Goal: Contribute content: Contribute content

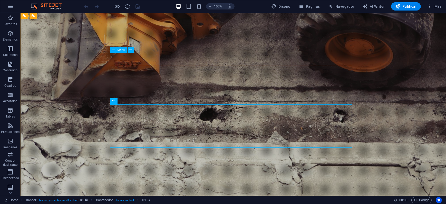
click at [120, 52] on span "Menú" at bounding box center [122, 50] width 8 height 3
click at [118, 50] on span "Menú" at bounding box center [122, 50] width 8 height 3
click at [130, 49] on icon at bounding box center [130, 49] width 3 height 5
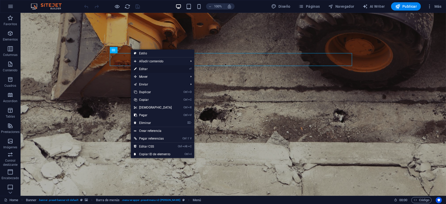
click at [154, 67] on link "⏎ Editar" at bounding box center [153, 69] width 44 height 8
select select
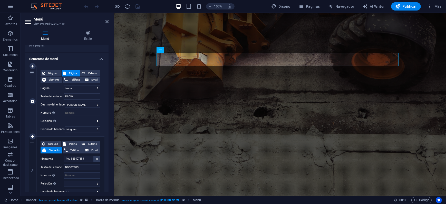
scroll to position [32, 0]
click at [108, 22] on icon at bounding box center [106, 22] width 3 height 4
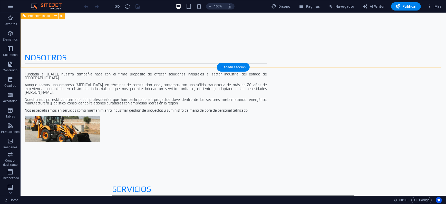
scroll to position [321, 0]
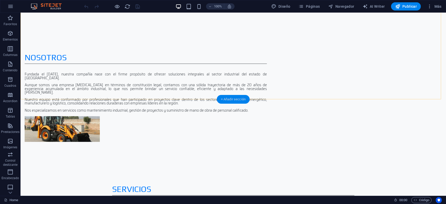
click at [227, 98] on div "+ Añadir sección" at bounding box center [233, 99] width 33 height 9
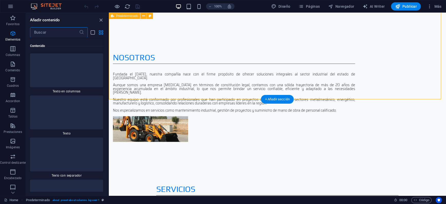
scroll to position [1571, 0]
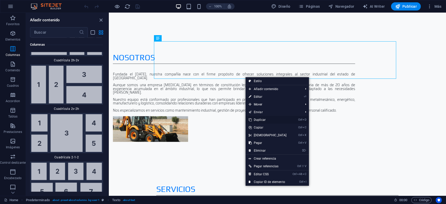
click at [265, 121] on link "Ctrl D Duplicar" at bounding box center [268, 120] width 44 height 8
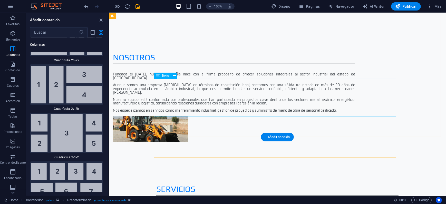
click at [175, 77] on icon at bounding box center [174, 75] width 3 height 5
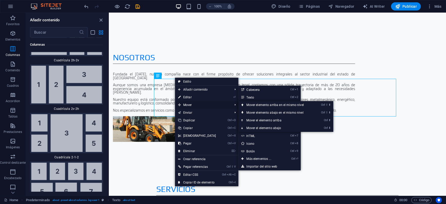
click at [188, 104] on span "Mover" at bounding box center [203, 105] width 56 height 8
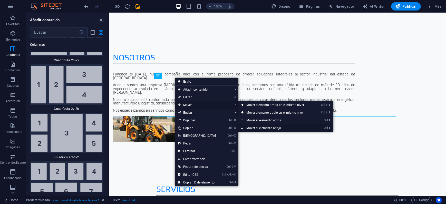
click at [274, 127] on link "Ctrl ⬇ Mover el elemento abajo" at bounding box center [276, 128] width 76 height 8
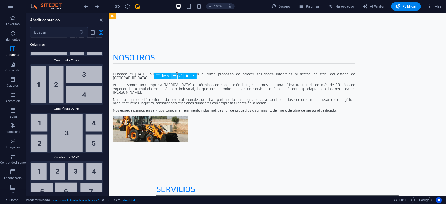
click at [175, 76] on icon at bounding box center [174, 75] width 3 height 5
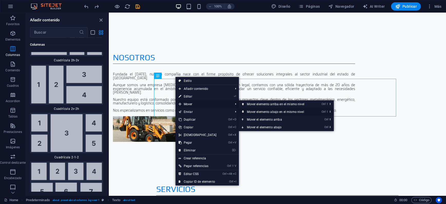
click at [255, 111] on link "Ctrl ⇧ ⬇ Mover elemento abajo en el mismo nivel" at bounding box center [277, 112] width 76 height 8
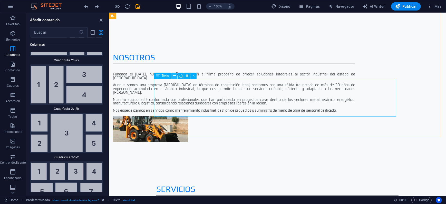
click at [174, 76] on icon at bounding box center [174, 75] width 3 height 5
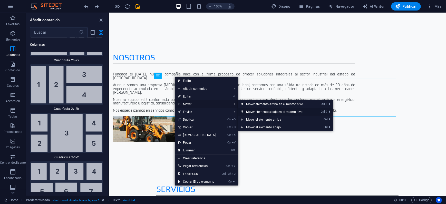
click at [257, 112] on link "Ctrl ⇧ ⬇ Mover elemento abajo en el mismo nivel" at bounding box center [276, 112] width 76 height 8
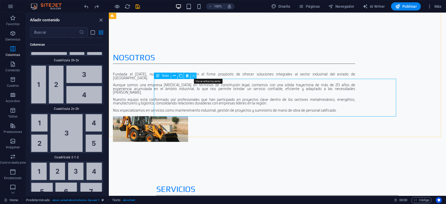
click at [194, 76] on icon at bounding box center [194, 75] width 2 height 5
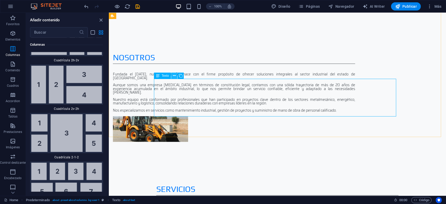
click at [174, 77] on icon at bounding box center [174, 75] width 3 height 5
click at [174, 78] on icon at bounding box center [174, 75] width 3 height 5
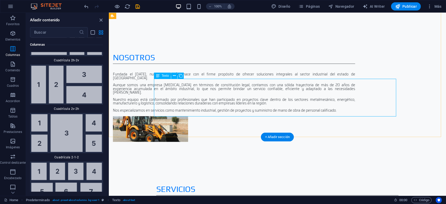
click at [161, 77] on div "Texto" at bounding box center [162, 76] width 17 height 6
click at [174, 76] on icon at bounding box center [174, 75] width 3 height 5
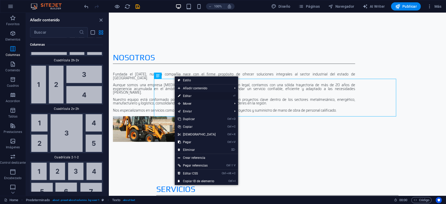
click at [190, 95] on link "⏎ Editar" at bounding box center [197, 96] width 44 height 8
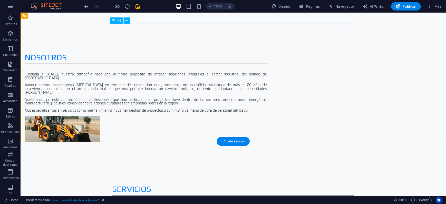
click at [134, 183] on div "SERVICIOS" at bounding box center [233, 189] width 242 height 13
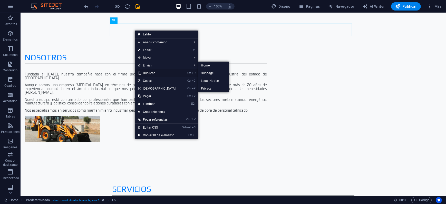
click at [170, 72] on link "Ctrl D Duplicar" at bounding box center [157, 73] width 44 height 8
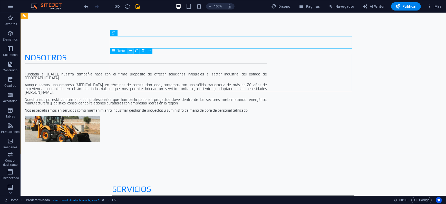
click at [131, 51] on icon at bounding box center [130, 50] width 3 height 5
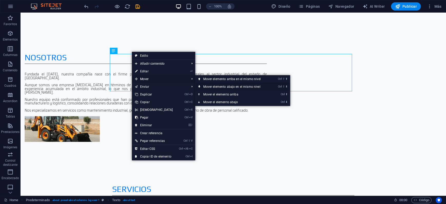
click at [213, 85] on link "Ctrl ⇧ ⬇ Mover elemento abajo en el mismo nivel" at bounding box center [233, 87] width 76 height 8
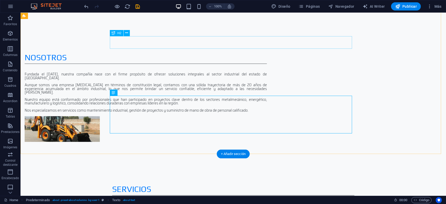
click at [127, 196] on div "SERVICIOS" at bounding box center [233, 202] width 242 height 13
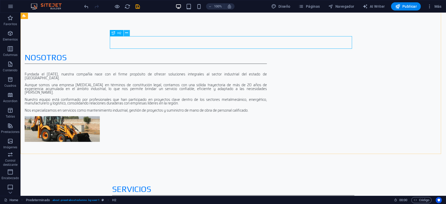
click at [127, 34] on icon at bounding box center [126, 32] width 3 height 5
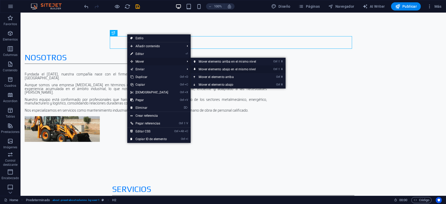
click at [215, 69] on link "Ctrl ⇧ ⬇ Mover elemento abajo en el mismo nivel" at bounding box center [229, 69] width 76 height 8
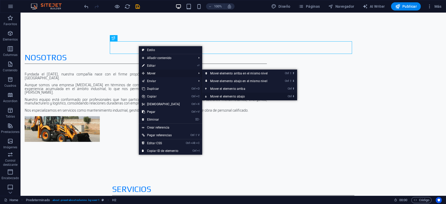
click at [227, 94] on link "Ctrl ⬇ Mover el elemento abajo" at bounding box center [240, 97] width 76 height 8
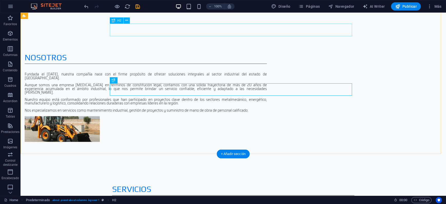
click at [148, 183] on div "SERVICIOS" at bounding box center [233, 189] width 242 height 13
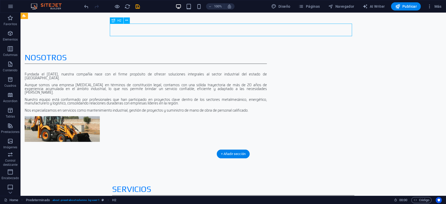
click at [139, 183] on div "SERVICIOS" at bounding box center [233, 189] width 242 height 13
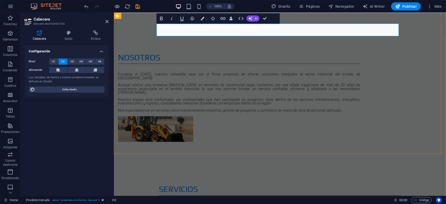
click at [205, 183] on h2 "SERVICIOS" at bounding box center [280, 189] width 242 height 13
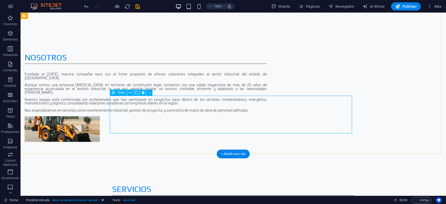
click at [130, 95] on icon at bounding box center [130, 92] width 3 height 5
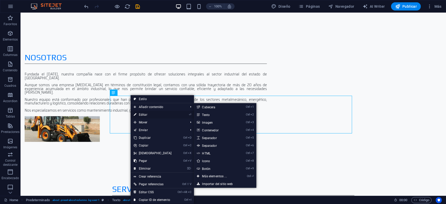
click at [148, 113] on link "⏎ Editar" at bounding box center [153, 115] width 44 height 8
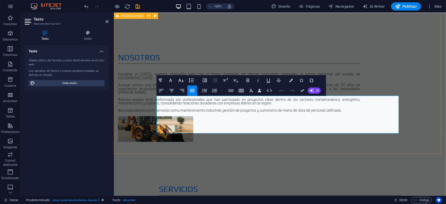
drag, startPoint x: 363, startPoint y: 131, endPoint x: 151, endPoint y: 100, distance: 214.0
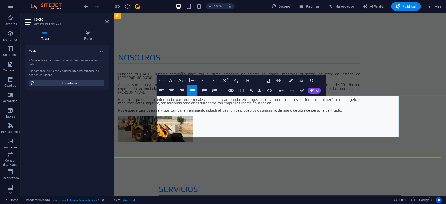
drag, startPoint x: 243, startPoint y: 116, endPoint x: 158, endPoint y: 118, distance: 85.0
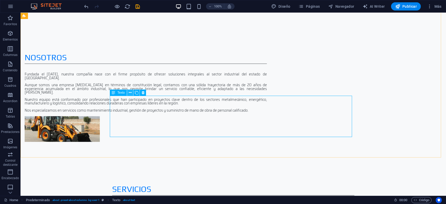
click at [130, 93] on icon at bounding box center [130, 92] width 3 height 5
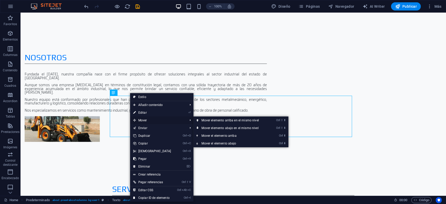
click at [152, 120] on span "Mover" at bounding box center [158, 121] width 56 height 8
click at [143, 119] on span "Mover" at bounding box center [158, 121] width 56 height 8
click at [210, 127] on link "Ctrl ⇧ ⬇ Mover elemento abajo en el mismo nivel" at bounding box center [232, 128] width 76 height 8
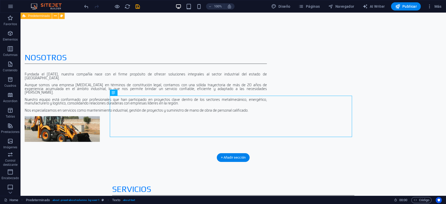
drag, startPoint x: 227, startPoint y: 102, endPoint x: 229, endPoint y: 120, distance: 18.9
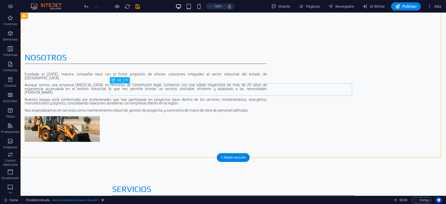
click at [220, 196] on div at bounding box center [233, 198] width 242 height 5
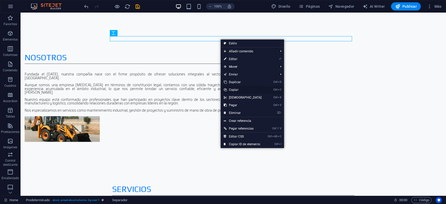
click at [239, 89] on link "Ctrl C Copiar" at bounding box center [243, 90] width 44 height 8
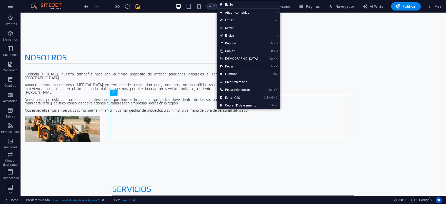
click at [232, 65] on link "Ctrl V Pegar" at bounding box center [239, 67] width 44 height 8
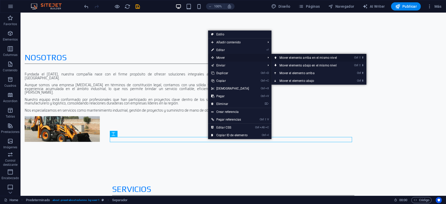
click at [284, 58] on link "Ctrl ⇧ ⬆ Mover elemento arriba en el mismo nivel" at bounding box center [310, 58] width 76 height 8
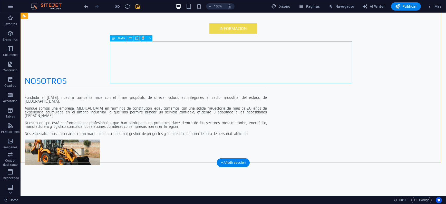
scroll to position [257, 0]
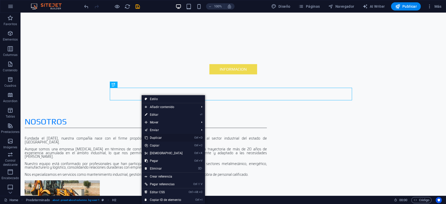
click at [165, 138] on link "Ctrl D Duplicar" at bounding box center [164, 138] width 44 height 8
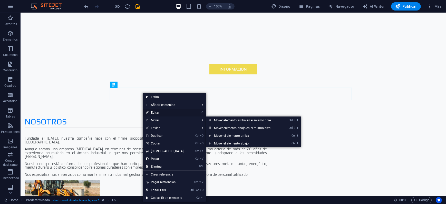
click at [157, 113] on link "⏎ Editar" at bounding box center [165, 113] width 44 height 8
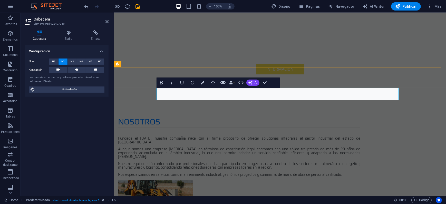
drag, startPoint x: 211, startPoint y: 96, endPoint x: 152, endPoint y: 98, distance: 59.6
click at [53, 61] on span "H1" at bounding box center [53, 62] width 3 height 6
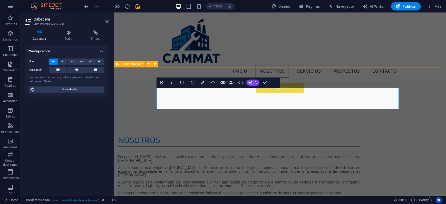
scroll to position [225, 0]
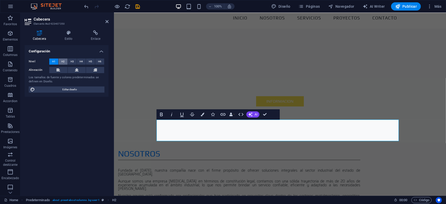
click at [63, 62] on span "H2" at bounding box center [62, 62] width 3 height 6
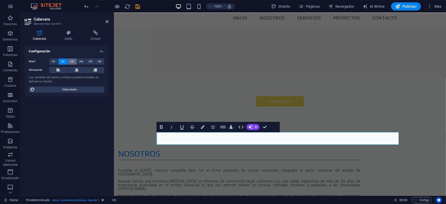
click at [72, 61] on span "H3" at bounding box center [72, 62] width 3 height 6
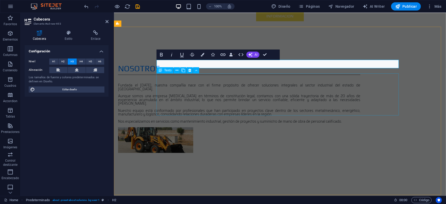
scroll to position [321, 0]
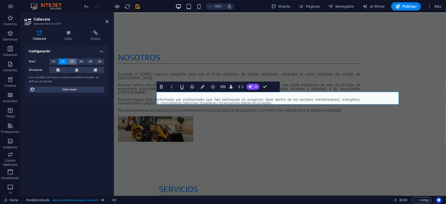
click at [71, 64] on span "H3" at bounding box center [72, 62] width 3 height 6
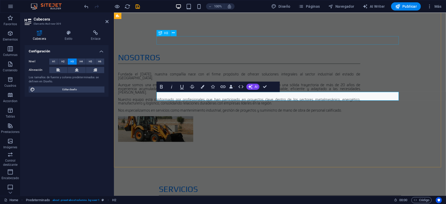
click at [167, 31] on div "H3" at bounding box center [164, 33] width 14 height 6
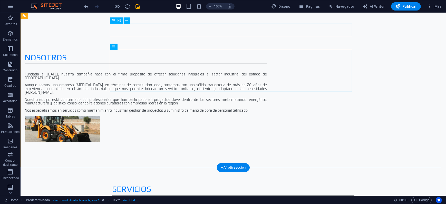
click at [139, 183] on div "SERVICIOS" at bounding box center [233, 189] width 242 height 13
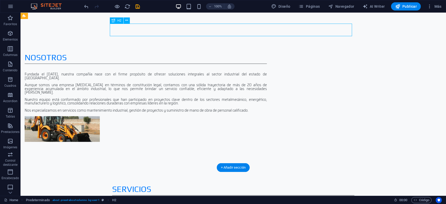
click at [139, 183] on div "SERVICIOS" at bounding box center [233, 189] width 242 height 13
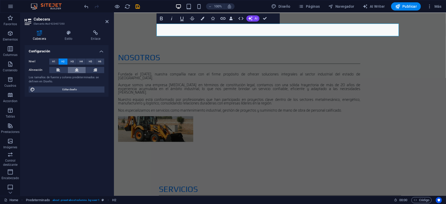
click at [78, 70] on icon at bounding box center [77, 70] width 4 height 6
click at [54, 60] on span "H1" at bounding box center [53, 62] width 3 height 6
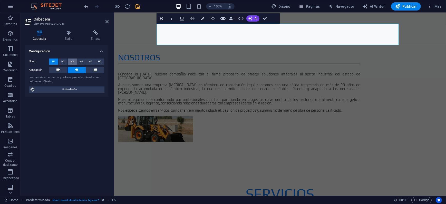
click at [72, 61] on span "H3" at bounding box center [72, 62] width 3 height 6
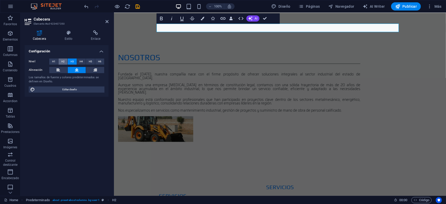
click at [64, 63] on span "H2" at bounding box center [62, 62] width 3 height 6
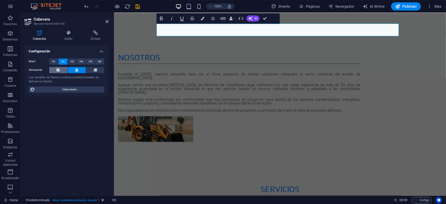
click at [61, 68] on button at bounding box center [58, 70] width 18 height 6
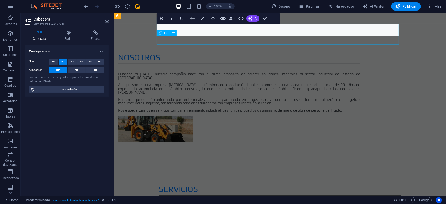
click at [200, 196] on div "SERVICIOS" at bounding box center [280, 200] width 242 height 9
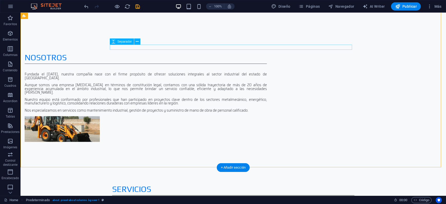
click at [158, 204] on div at bounding box center [233, 206] width 242 height 5
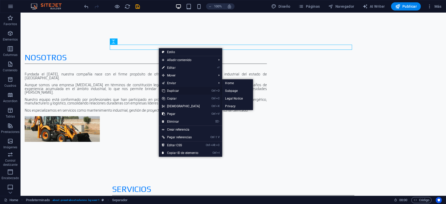
drag, startPoint x: 176, startPoint y: 90, endPoint x: 156, endPoint y: 74, distance: 26.0
click at [176, 90] on link "Ctrl D Duplicar" at bounding box center [181, 91] width 44 height 8
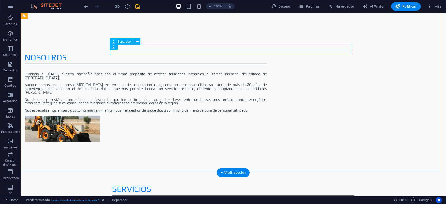
click at [176, 204] on div at bounding box center [233, 206] width 242 height 5
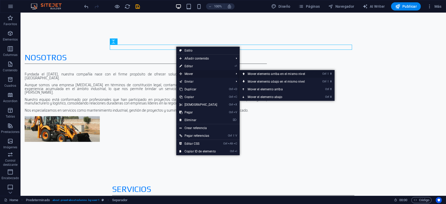
click at [261, 73] on link "Ctrl ⇧ ⬆ Mover elemento arriba en el mismo nivel" at bounding box center [278, 74] width 76 height 8
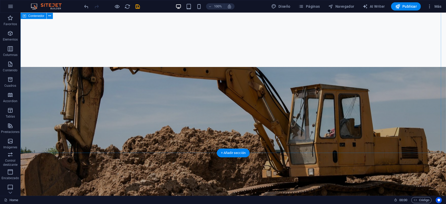
scroll to position [642, 0]
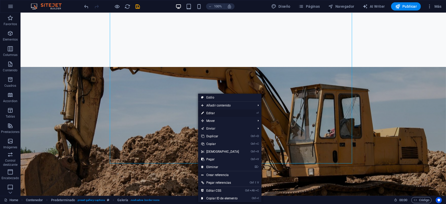
click at [255, 113] on li "⏎ Editar" at bounding box center [229, 113] width 63 height 8
click at [208, 113] on link "⏎ Editar" at bounding box center [220, 113] width 44 height 8
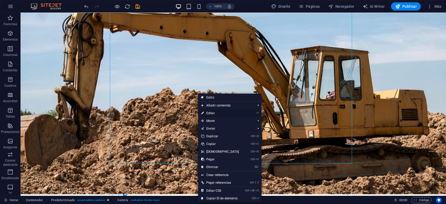
select select "4"
select select "px"
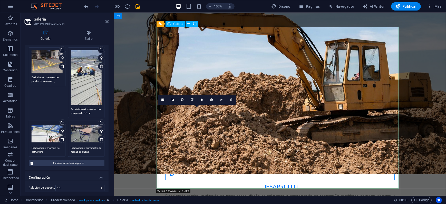
scroll to position [674, 0]
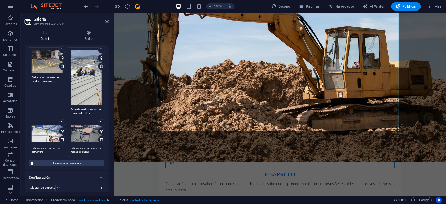
click at [89, 63] on div "Arrastra archivos aquí, haz clic para escoger archivos o selecciona archivos de…" at bounding box center [86, 77] width 31 height 55
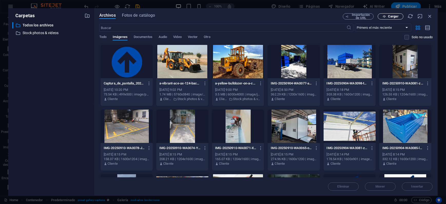
click at [387, 15] on span "Cargar" at bounding box center [390, 16] width 21 height 3
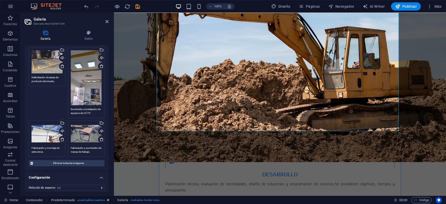
click at [87, 78] on div "Arrastra archivos aquí, haz clic para escoger archivos o selecciona archivos de…" at bounding box center [86, 77] width 31 height 55
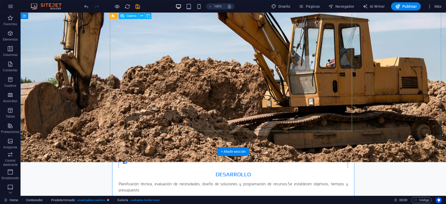
select select "4"
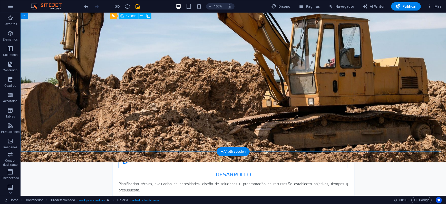
select select "px"
select select "4"
select select "px"
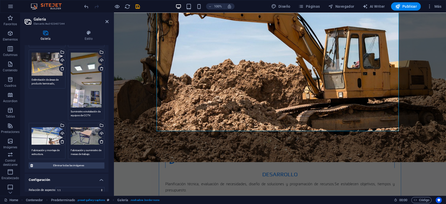
scroll to position [96, 0]
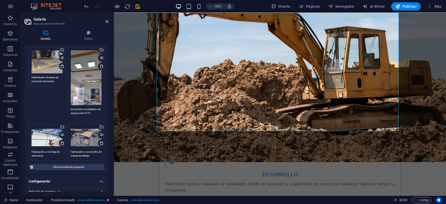
drag, startPoint x: 95, startPoint y: 112, endPoint x: 70, endPoint y: 108, distance: 24.8
click at [71, 108] on textarea "Suministro e instalación de equipos de CCTV." at bounding box center [86, 113] width 31 height 12
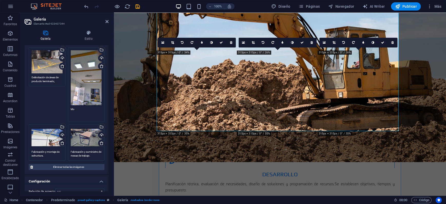
type textarea "M"
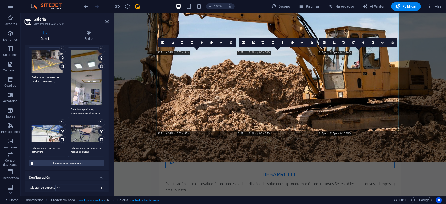
click at [52, 105] on div "Arrastra archivos aquí, haz clic para escoger archivos o selecciona archivos de…" at bounding box center [66, 72] width 78 height 171
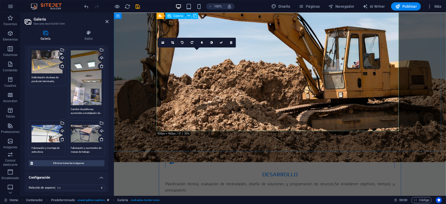
drag, startPoint x: 201, startPoint y: 103, endPoint x: 200, endPoint y: 99, distance: 3.7
drag, startPoint x: 207, startPoint y: 101, endPoint x: 207, endPoint y: 95, distance: 6.5
drag, startPoint x: 203, startPoint y: 100, endPoint x: 211, endPoint y: 98, distance: 8.5
drag, startPoint x: 208, startPoint y: 100, endPoint x: 229, endPoint y: 98, distance: 21.4
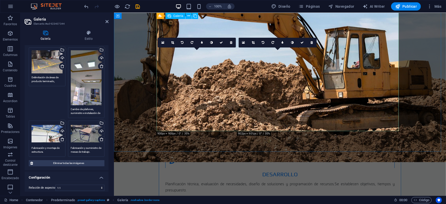
drag, startPoint x: 201, startPoint y: 100, endPoint x: 253, endPoint y: 97, distance: 51.7
type textarea "Fabricación y montaje de estructura."
type textarea "Cambio de plafones, suministro e instalación de lámparas."
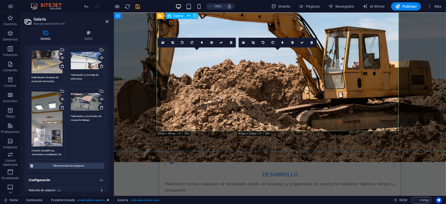
drag, startPoint x: 278, startPoint y: 92, endPoint x: 208, endPoint y: 97, distance: 69.4
type textarea "Cambio de plafones, suministro e instalación de lámparas."
type textarea "Fabricación y montaje de estructura."
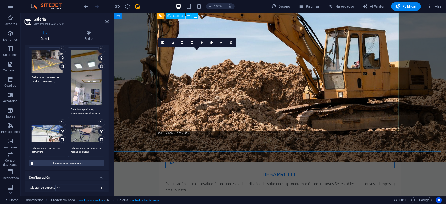
click at [172, 43] on icon at bounding box center [172, 42] width 3 height 3
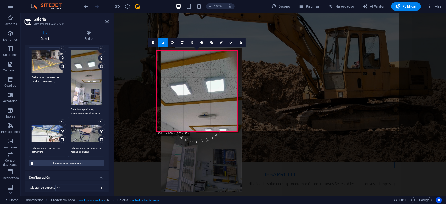
drag, startPoint x: 205, startPoint y: 93, endPoint x: 209, endPoint y: 91, distance: 4.6
click at [209, 91] on div at bounding box center [201, 121] width 81 height 144
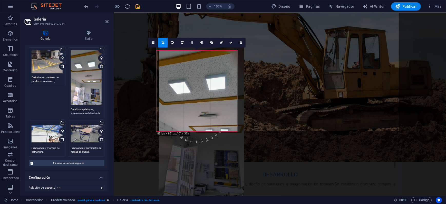
drag, startPoint x: 191, startPoint y: 97, endPoint x: 196, endPoint y: 95, distance: 5.0
click at [196, 95] on div at bounding box center [201, 120] width 85 height 152
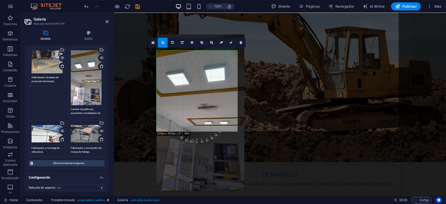
drag, startPoint x: 208, startPoint y: 104, endPoint x: 208, endPoint y: 96, distance: 8.5
click at [208, 96] on div at bounding box center [201, 112] width 88 height 156
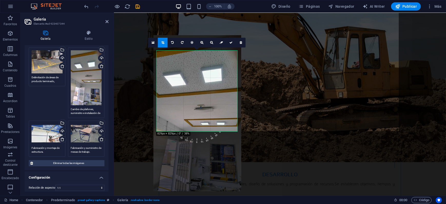
drag, startPoint x: 214, startPoint y: 98, endPoint x: 211, endPoint y: 99, distance: 3.2
click at [211, 99] on div at bounding box center [197, 113] width 88 height 156
click at [232, 44] on link at bounding box center [231, 43] width 10 height 10
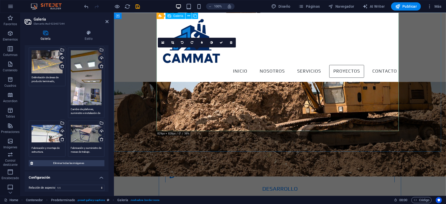
scroll to position [610, 0]
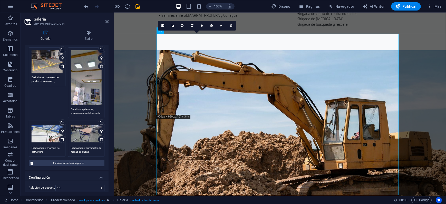
click at [160, 31] on div "0" at bounding box center [197, 26] width 78 height 10
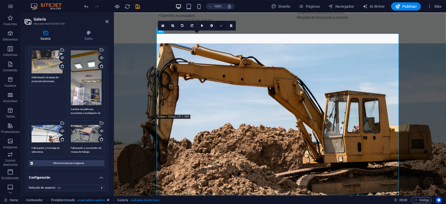
drag, startPoint x: 221, startPoint y: 24, endPoint x: 195, endPoint y: 13, distance: 28.6
click at [221, 24] on icon at bounding box center [221, 25] width 3 height 3
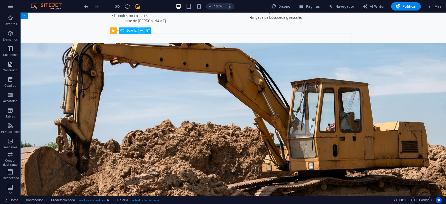
click at [141, 30] on icon at bounding box center [141, 30] width 3 height 5
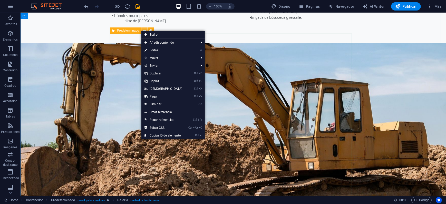
click at [145, 29] on icon at bounding box center [144, 30] width 3 height 5
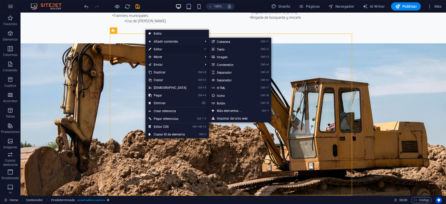
click at [159, 48] on link "⏎ Editar" at bounding box center [168, 49] width 44 height 8
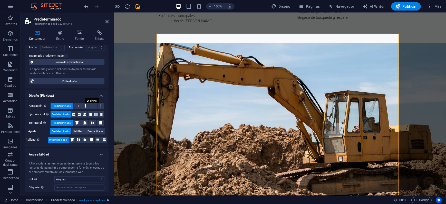
scroll to position [0, 0]
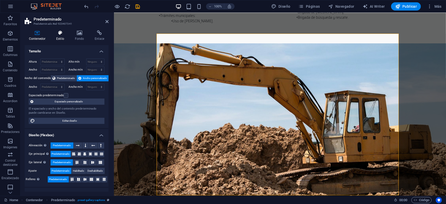
click at [61, 35] on h4 "Estilo" at bounding box center [61, 35] width 19 height 11
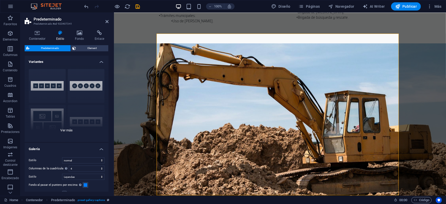
click at [70, 129] on div "Leyendas Círculo Collage Predeterminado dense Cuadrícula Cuadrícula despla..." at bounding box center [67, 103] width 84 height 77
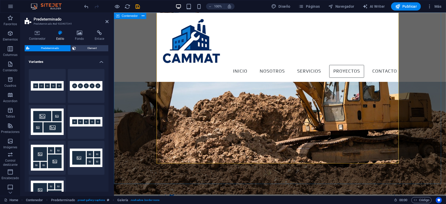
scroll to position [642, 0]
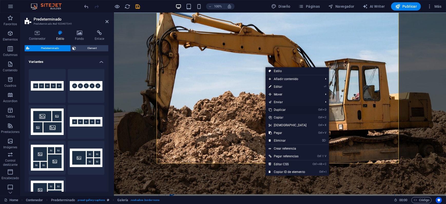
click at [296, 110] on link "Ctrl D Duplicar" at bounding box center [288, 110] width 44 height 8
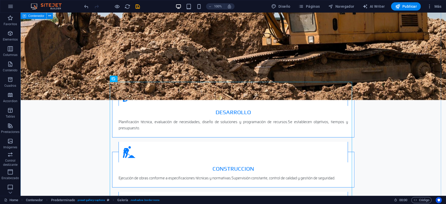
scroll to position [738, 0]
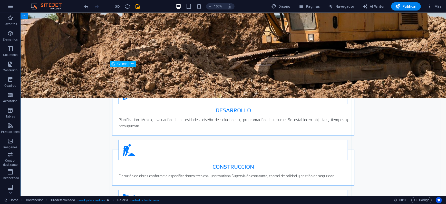
select select "4"
select select "px"
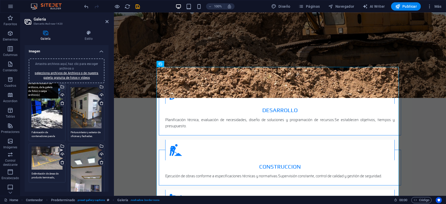
click at [62, 86] on div "Selecciona archivos del administrador de archivos, de la galería de fotos o car…" at bounding box center [62, 87] width 8 height 8
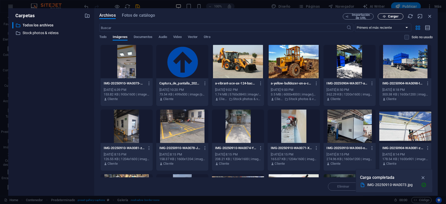
click at [397, 17] on span "Cargar" at bounding box center [393, 16] width 11 height 3
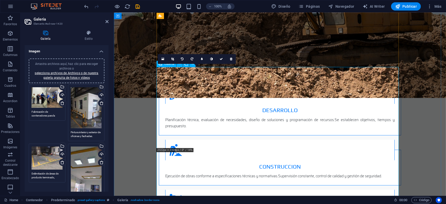
drag, startPoint x: 201, startPoint y: 105, endPoint x: 192, endPoint y: 179, distance: 74.5
type textarea "Pintura interior y exterior de oficinas y fachadas."
type textarea "Delimitación de áreas de producto terminado, rechazo y/o inspección."
type textarea "Cambio de plafones, suministro e instalación de lámparas."
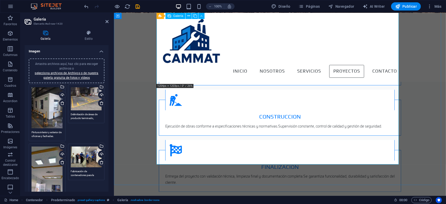
scroll to position [770, 0]
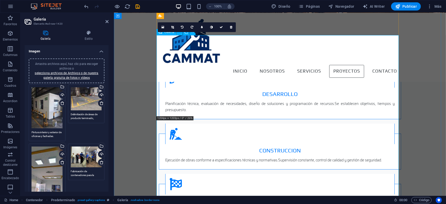
scroll to position [738, 0]
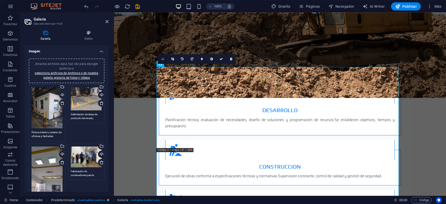
click at [162, 59] on icon at bounding box center [162, 59] width 3 height 4
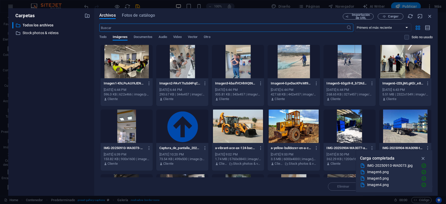
click at [132, 67] on div at bounding box center [127, 61] width 52 height 33
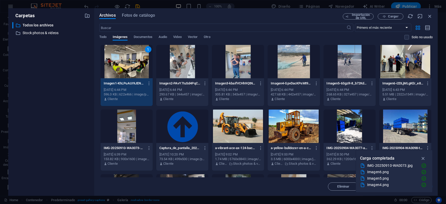
click at [122, 64] on div "1" at bounding box center [127, 61] width 52 height 33
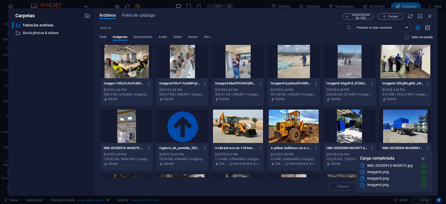
click at [122, 64] on div at bounding box center [127, 61] width 52 height 33
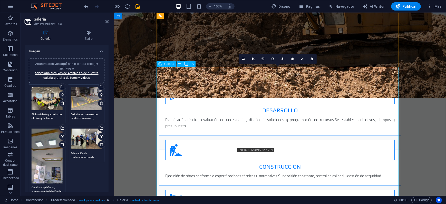
click at [244, 60] on icon at bounding box center [243, 59] width 3 height 4
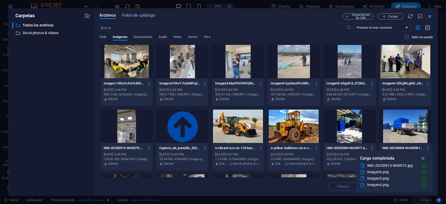
click at [187, 70] on div at bounding box center [182, 61] width 52 height 33
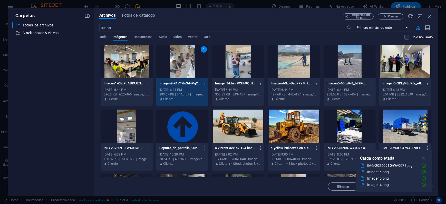
click at [193, 71] on div "1" at bounding box center [182, 61] width 52 height 33
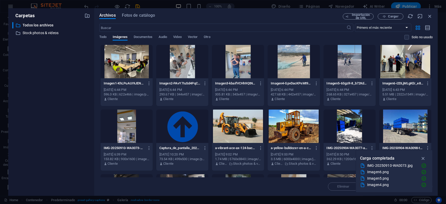
click at [193, 71] on div at bounding box center [182, 61] width 52 height 33
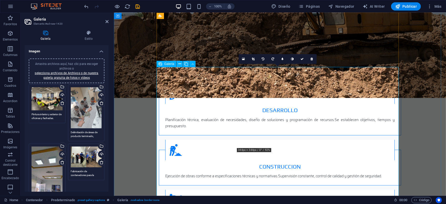
click at [252, 59] on icon at bounding box center [253, 58] width 3 height 3
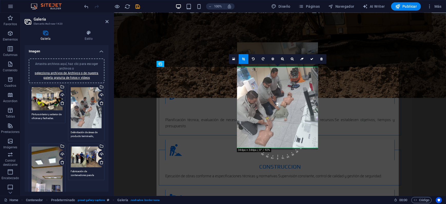
drag, startPoint x: 269, startPoint y: 123, endPoint x: 269, endPoint y: 98, distance: 24.6
click at [269, 98] on div at bounding box center [277, 95] width 81 height 107
click at [312, 58] on icon at bounding box center [311, 58] width 3 height 3
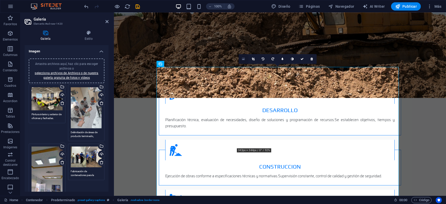
click at [243, 60] on icon at bounding box center [243, 59] width 3 height 4
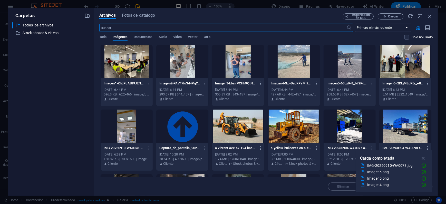
click at [234, 62] on div at bounding box center [238, 61] width 52 height 33
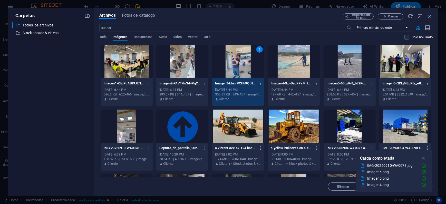
click at [245, 61] on div "1" at bounding box center [238, 61] width 52 height 33
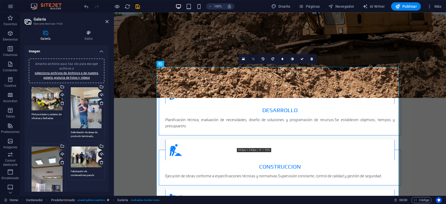
click at [254, 59] on icon at bounding box center [253, 58] width 3 height 3
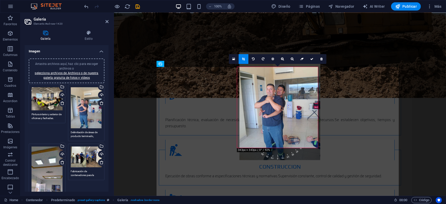
drag, startPoint x: 276, startPoint y: 120, endPoint x: 278, endPoint y: 105, distance: 14.8
click at [278, 105] on div at bounding box center [279, 106] width 81 height 108
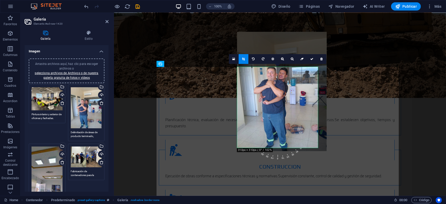
drag, startPoint x: 271, startPoint y: 119, endPoint x: 274, endPoint y: 102, distance: 16.7
click at [274, 102] on div at bounding box center [282, 91] width 90 height 119
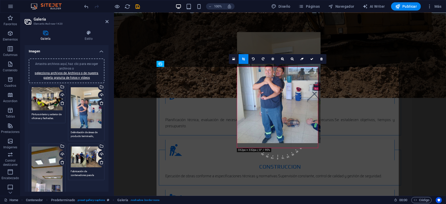
drag, startPoint x: 276, startPoint y: 118, endPoint x: 275, endPoint y: 113, distance: 4.4
click at [275, 113] on div at bounding box center [278, 87] width 83 height 111
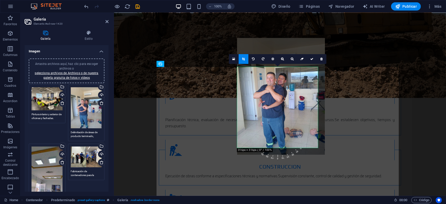
drag, startPoint x: 275, startPoint y: 114, endPoint x: 276, endPoint y: 118, distance: 3.6
click at [276, 118] on div at bounding box center [281, 96] width 88 height 117
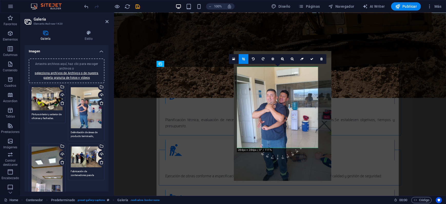
drag, startPoint x: 286, startPoint y: 108, endPoint x: 287, endPoint y: 125, distance: 17.8
click at [287, 125] on div at bounding box center [283, 116] width 98 height 130
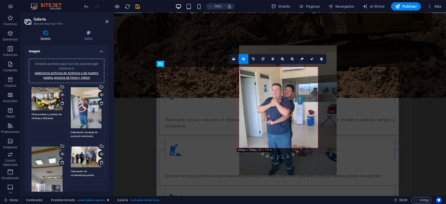
drag, startPoint x: 289, startPoint y: 122, endPoint x: 294, endPoint y: 117, distance: 7.8
click at [294, 117] on div at bounding box center [288, 110] width 98 height 130
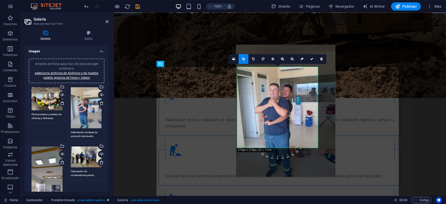
click at [296, 116] on div at bounding box center [285, 111] width 99 height 132
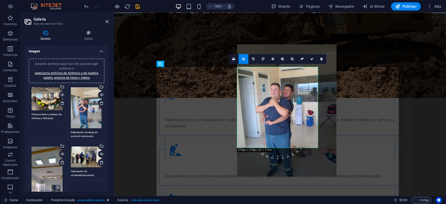
click at [290, 117] on div at bounding box center [286, 110] width 99 height 132
drag, startPoint x: 280, startPoint y: 117, endPoint x: 290, endPoint y: 115, distance: 10.0
click at [290, 115] on div at bounding box center [286, 110] width 99 height 132
click at [286, 116] on div at bounding box center [287, 109] width 100 height 133
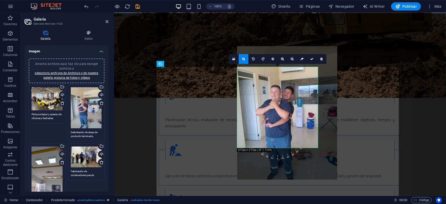
drag, startPoint x: 289, startPoint y: 115, endPoint x: 289, endPoint y: 118, distance: 3.1
click at [289, 118] on div at bounding box center [287, 112] width 100 height 133
click at [312, 63] on link at bounding box center [312, 59] width 10 height 10
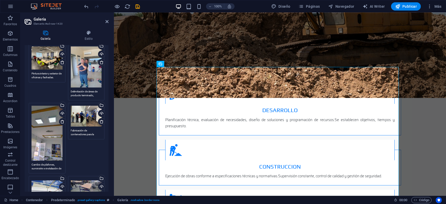
scroll to position [64, 0]
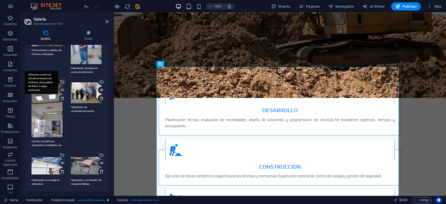
click at [62, 80] on div "Selecciona archivos del administrador de archivos, de la galería de fotos o car…" at bounding box center [62, 83] width 8 height 8
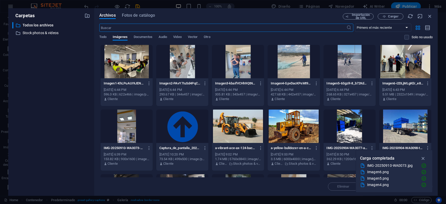
click at [190, 66] on div at bounding box center [182, 61] width 52 height 33
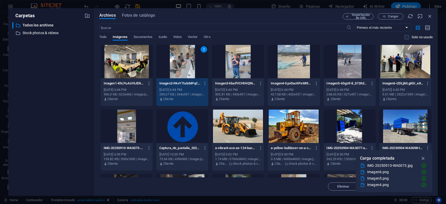
click at [190, 61] on div "1" at bounding box center [182, 61] width 52 height 33
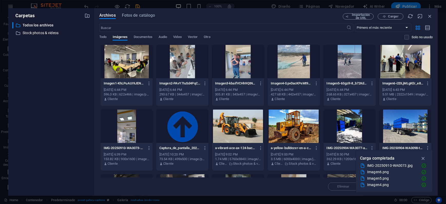
click at [190, 61] on div at bounding box center [182, 61] width 52 height 33
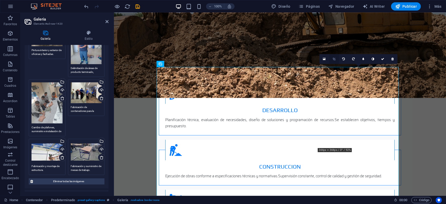
click at [333, 58] on icon at bounding box center [334, 58] width 3 height 3
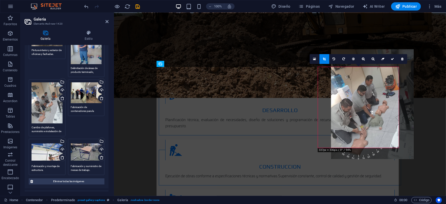
drag, startPoint x: 355, startPoint y: 114, endPoint x: 369, endPoint y: 97, distance: 21.7
click at [369, 97] on div at bounding box center [372, 104] width 83 height 110
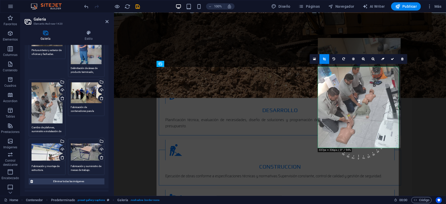
drag, startPoint x: 359, startPoint y: 111, endPoint x: 360, endPoint y: 101, distance: 10.0
click at [360, 101] on div at bounding box center [359, 93] width 83 height 110
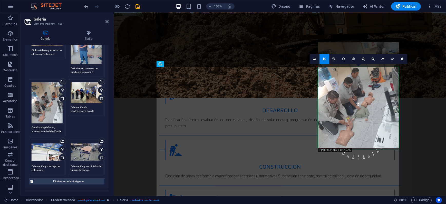
click at [360, 104] on div at bounding box center [358, 95] width 81 height 107
click at [393, 59] on icon at bounding box center [392, 58] width 3 height 3
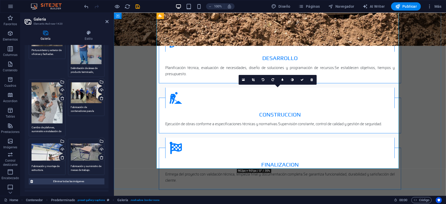
scroll to position [802, 0]
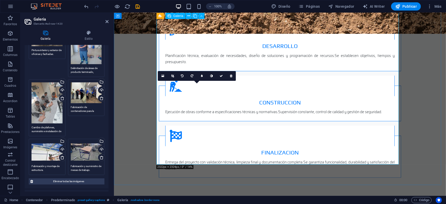
drag, startPoint x: 183, startPoint y: 117, endPoint x: 271, endPoint y: 117, distance: 88.3
type textarea "Fabricación y montaje de estructura."
type textarea "Fabricación de contenedores para la industria automotriz"
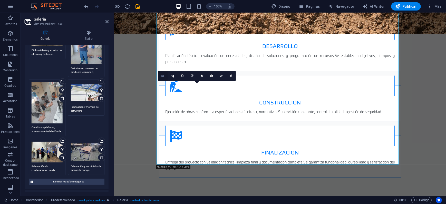
click at [163, 77] on icon at bounding box center [162, 76] width 3 height 4
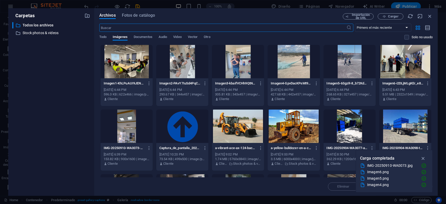
click at [348, 62] on div at bounding box center [350, 61] width 52 height 33
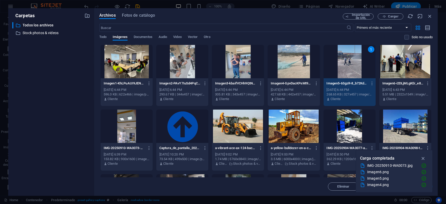
click at [348, 62] on div "1" at bounding box center [350, 61] width 52 height 33
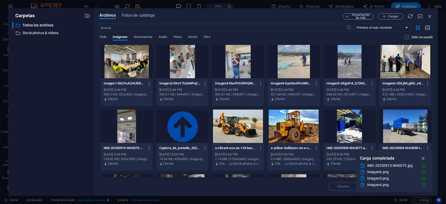
click at [348, 62] on div at bounding box center [350, 61] width 52 height 33
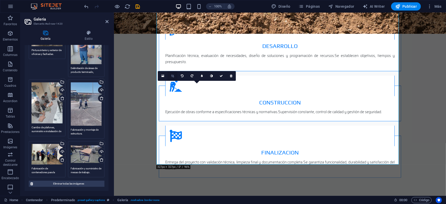
click at [171, 75] on icon at bounding box center [172, 75] width 3 height 3
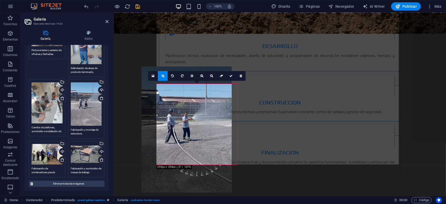
drag, startPoint x: 202, startPoint y: 146, endPoint x: 191, endPoint y: 135, distance: 15.6
click at [191, 135] on div at bounding box center [187, 129] width 90 height 126
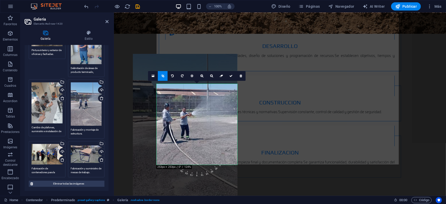
drag, startPoint x: 217, startPoint y: 143, endPoint x: 210, endPoint y: 138, distance: 8.6
click at [210, 138] on div at bounding box center [185, 127] width 104 height 146
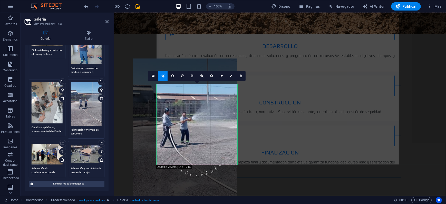
drag, startPoint x: 212, startPoint y: 136, endPoint x: 211, endPoint y: 141, distance: 4.9
click at [211, 141] on div at bounding box center [185, 132] width 104 height 146
click at [231, 75] on icon at bounding box center [230, 75] width 3 height 3
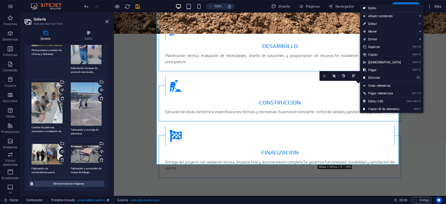
click at [324, 75] on icon at bounding box center [324, 76] width 3 height 4
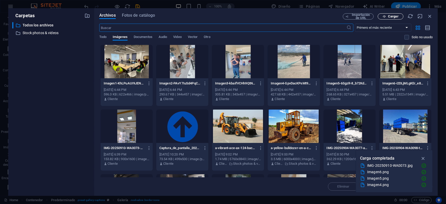
click at [393, 16] on span "Cargar" at bounding box center [393, 16] width 11 height 3
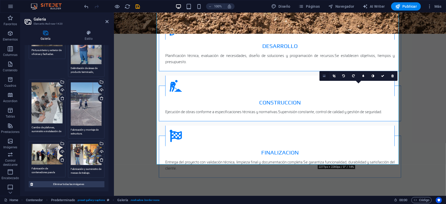
click at [324, 77] on icon at bounding box center [324, 76] width 3 height 4
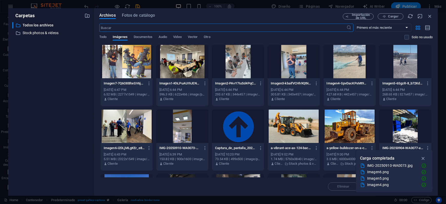
click at [125, 61] on div at bounding box center [127, 61] width 52 height 33
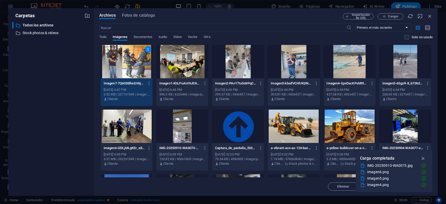
click at [142, 66] on div "1" at bounding box center [127, 61] width 52 height 33
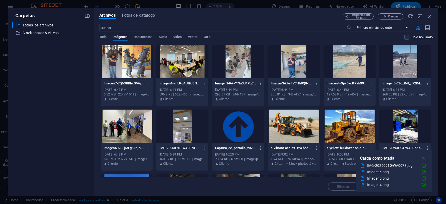
click at [142, 66] on div at bounding box center [127, 61] width 52 height 33
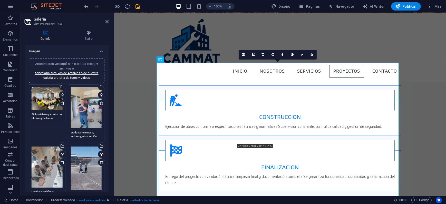
scroll to position [738, 0]
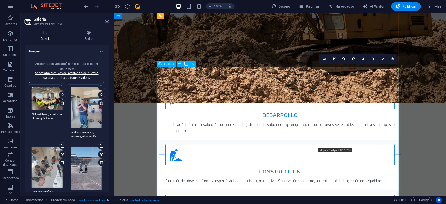
drag, startPoint x: 366, startPoint y: 96, endPoint x: 292, endPoint y: 101, distance: 74.3
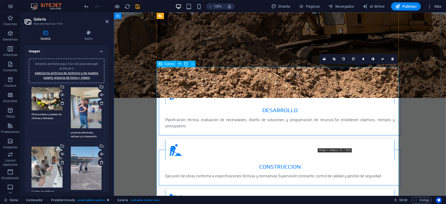
type textarea "Cambio de plafones, suministro e instalación de lámparas."
type textarea "Delimitación de áreas de producto terminado, rechazo y/o inspección."
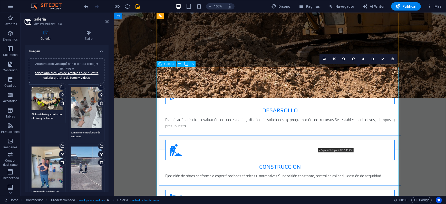
click at [325, 59] on icon at bounding box center [324, 59] width 3 height 4
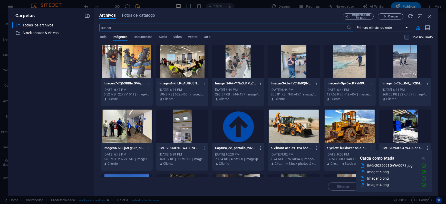
click at [345, 66] on div at bounding box center [350, 61] width 52 height 33
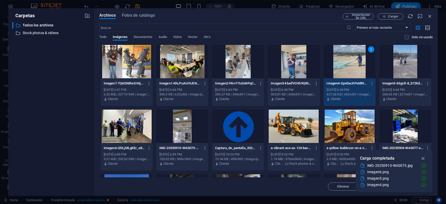
click at [349, 62] on div "1" at bounding box center [350, 61] width 52 height 33
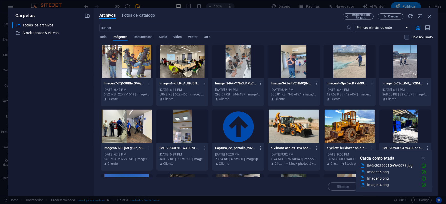
click at [349, 62] on div at bounding box center [350, 61] width 52 height 33
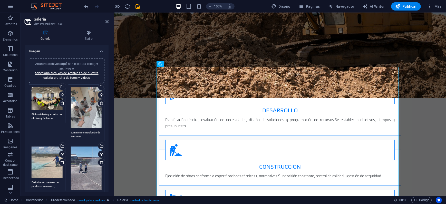
click at [47, 115] on textarea "Pintura interior y exterior de oficinas y fachadas." at bounding box center [47, 116] width 31 height 8
drag, startPoint x: 59, startPoint y: 118, endPoint x: 30, endPoint y: 114, distance: 29.9
click at [30, 114] on div "Arrastra archivos aquí, haz clic para escoger archivos o selecciona archivos de…" at bounding box center [46, 105] width 39 height 45
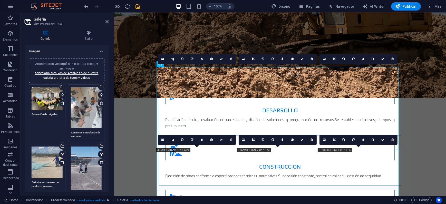
type textarea "Formación de brigadas."
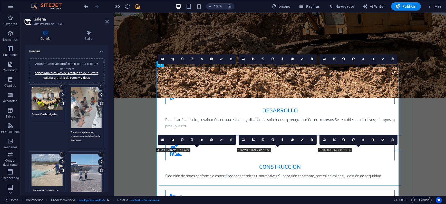
drag, startPoint x: 86, startPoint y: 134, endPoint x: 68, endPoint y: 130, distance: 19.4
click at [68, 130] on div "Arrastra archivos aquí, haz clic para escoger archivos o selecciona archivos de…" at bounding box center [86, 116] width 39 height 67
drag, startPoint x: 88, startPoint y: 140, endPoint x: 70, endPoint y: 129, distance: 20.8
click at [70, 131] on div "Arrastra archivos aquí, haz clic para escoger archivos o selecciona archivos de…" at bounding box center [86, 116] width 39 height 67
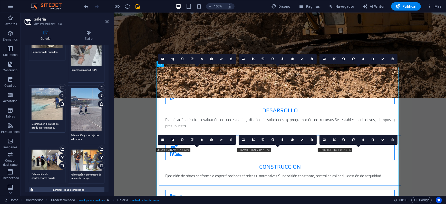
scroll to position [64, 0]
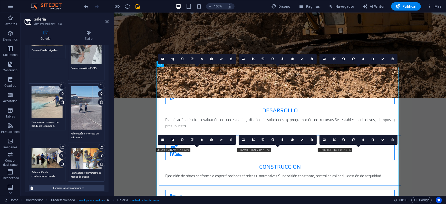
type textarea "Primeros auxilios (RCP)"
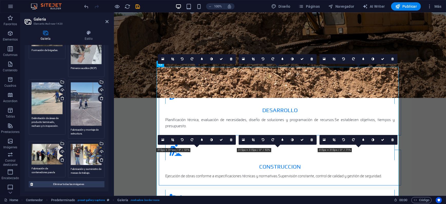
click at [57, 124] on textarea "Delimitación de áreas de producto terminado, rechazo y/o inspección." at bounding box center [47, 123] width 31 height 15
drag, startPoint x: 60, startPoint y: 125, endPoint x: 30, endPoint y: 117, distance: 31.8
click at [30, 117] on div "Arrastra archivos aquí, haz clic para escoger archivos o selecciona archivos de…" at bounding box center [46, 107] width 39 height 58
type textarea "U"
type textarea "Combate contra incendios (uso y manejo de extintores)"
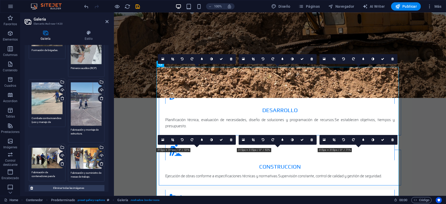
click at [82, 128] on textarea "Fabricación y montaje de estructura." at bounding box center [86, 134] width 31 height 12
drag, startPoint x: 86, startPoint y: 132, endPoint x: 59, endPoint y: 124, distance: 28.3
click at [59, 124] on div "Arrastra archivos aquí, haz clic para escoger archivos o selecciona archivos de…" at bounding box center [66, 101] width 78 height 164
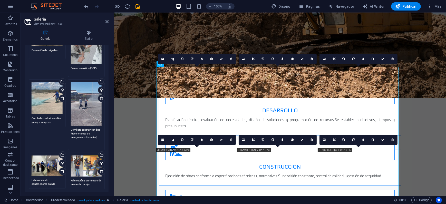
type textarea "Combate contra incendios (uso y manejo de mangueras o hidrantes)"
click at [49, 181] on div "Arrastra archivos aquí, haz clic para escoger archivos o selecciona archivos de…" at bounding box center [46, 170] width 39 height 39
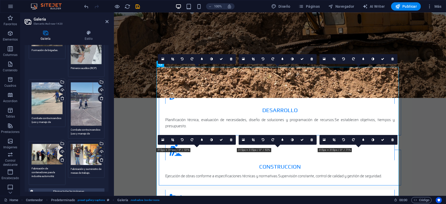
drag, startPoint x: 57, startPoint y: 176, endPoint x: 30, endPoint y: 165, distance: 28.7
click at [30, 165] on div "Arrastra archivos aquí, haz clic para escoger archivos o selecciona archivos de…" at bounding box center [46, 163] width 39 height 47
type textarea "[MEDICAL_DATA]"
drag, startPoint x: 97, startPoint y: 171, endPoint x: 68, endPoint y: 166, distance: 29.2
click at [68, 166] on div "Arrastra archivos aquí, haz clic para escoger archivos o selecciona archivos de…" at bounding box center [86, 161] width 39 height 43
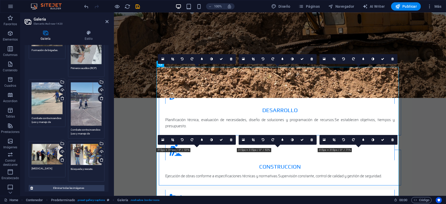
type textarea "Búsqueda y rescate."
click at [49, 168] on textarea "[MEDICAL_DATA]" at bounding box center [47, 173] width 31 height 12
type textarea "[MEDICAL_DATA]."
click at [92, 130] on textarea "Combate contra incendios (uso y manejo de mangueras o hidrantes)" at bounding box center [86, 132] width 31 height 8
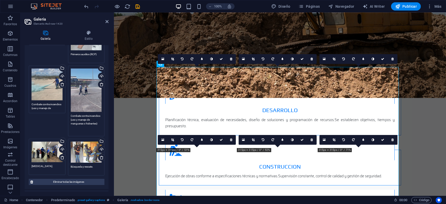
scroll to position [96, 0]
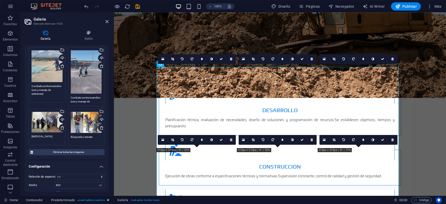
click at [53, 88] on textarea "Combate contra incendios (uso y manejo de extintores)" at bounding box center [47, 91] width 31 height 15
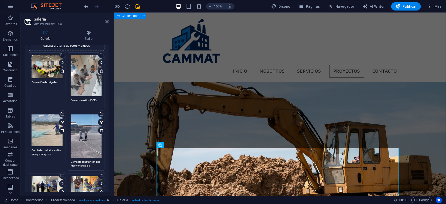
scroll to position [578, 0]
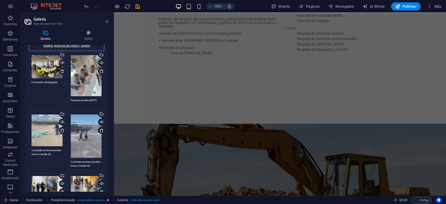
click at [107, 22] on icon at bounding box center [106, 22] width 3 height 4
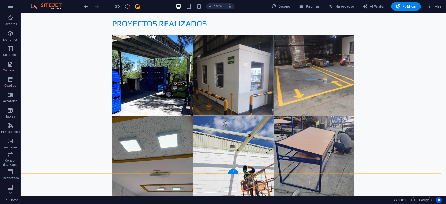
scroll to position [1006, 0]
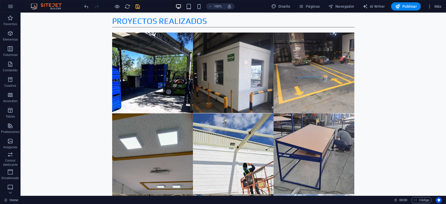
click at [137, 5] on icon "save" at bounding box center [138, 7] width 6 height 6
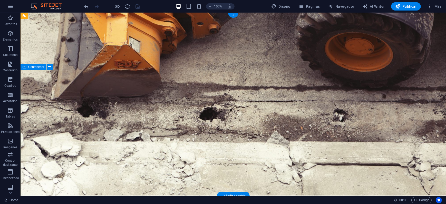
scroll to position [0, 0]
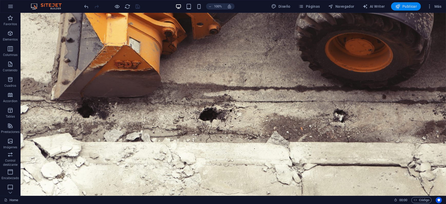
click at [406, 7] on span "Publicar" at bounding box center [406, 6] width 22 height 5
